Goal: Entertainment & Leisure: Consume media (video, audio)

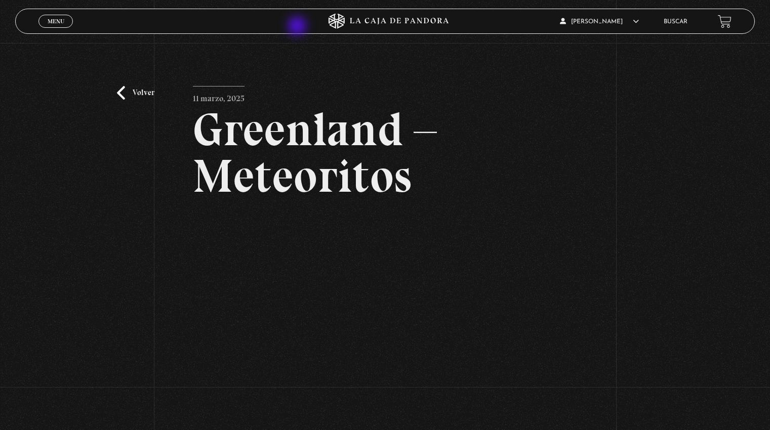
scroll to position [109, 0]
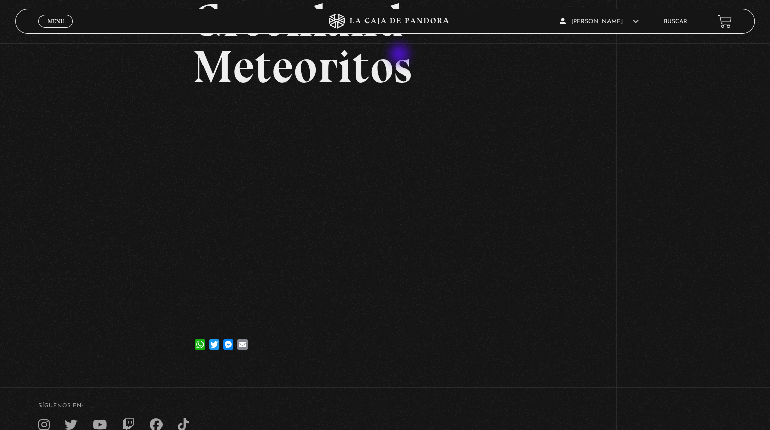
drag, startPoint x: 401, startPoint y: 54, endPoint x: 398, endPoint y: 61, distance: 7.5
click at [398, 61] on h2 "Greenland – Meteoritos" at bounding box center [385, 43] width 384 height 93
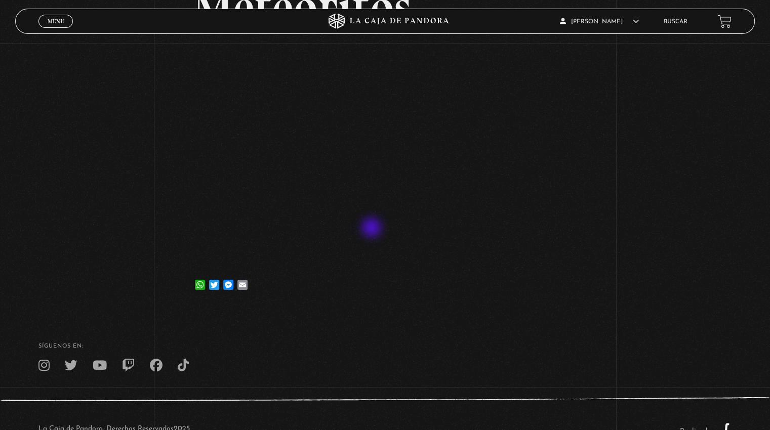
scroll to position [152, 0]
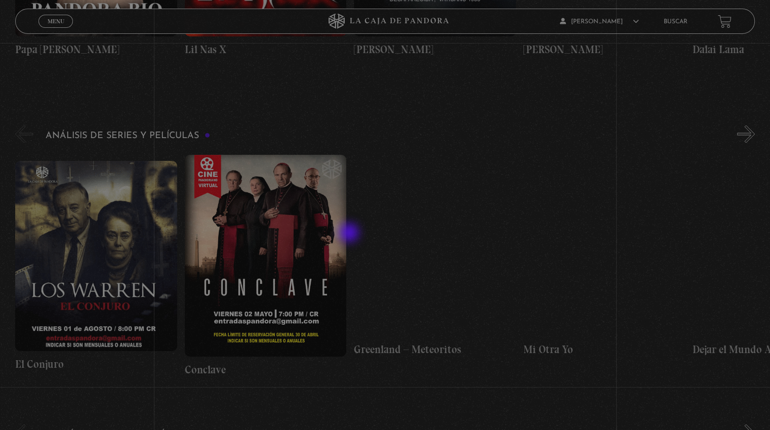
scroll to position [1838, 0]
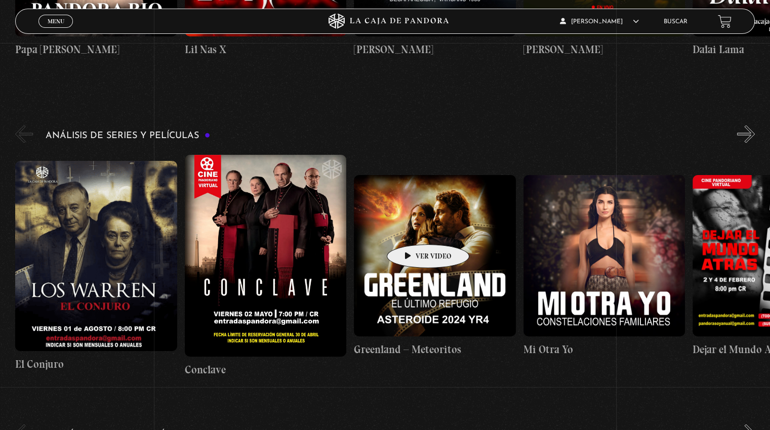
click at [412, 229] on figure at bounding box center [434, 255] width 161 height 161
click at [420, 227] on figure at bounding box center [434, 255] width 161 height 161
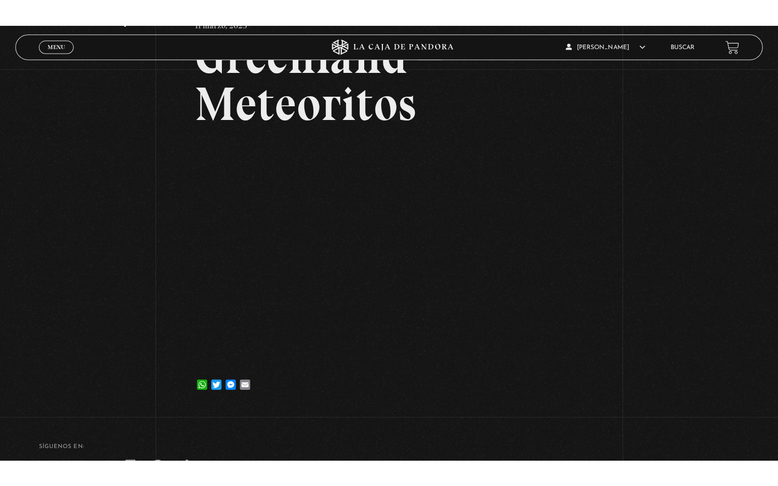
scroll to position [101, 0]
